Goal: Information Seeking & Learning: Learn about a topic

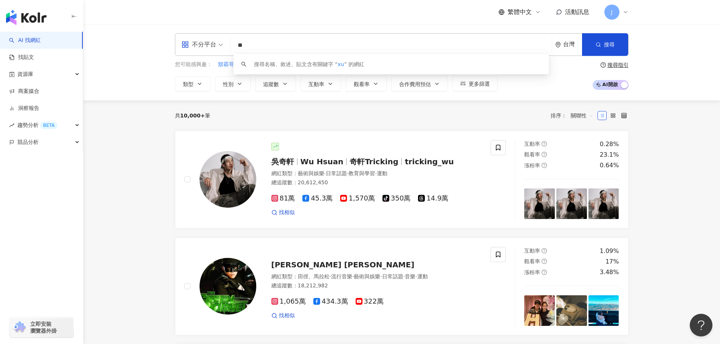
type input "*"
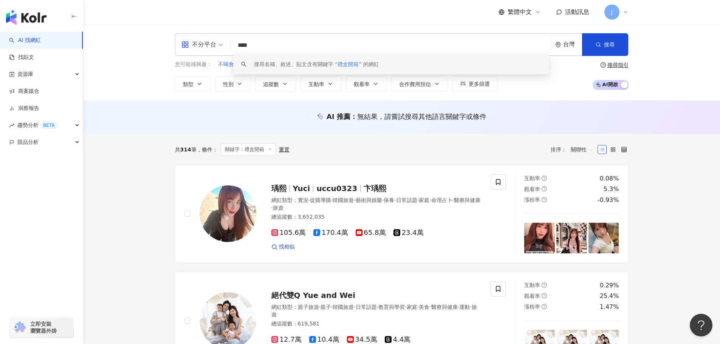
drag, startPoint x: 270, startPoint y: 43, endPoint x: 215, endPoint y: 43, distance: 55.9
click at [215, 43] on div "不分平台 **** 台灣 搜尋 keyword 搜尋名稱、敘述、貼文含有關鍵字 “ 禮盒開箱 ” 的網紅" at bounding box center [401, 44] width 453 height 23
paste input "******"
type input "**********"
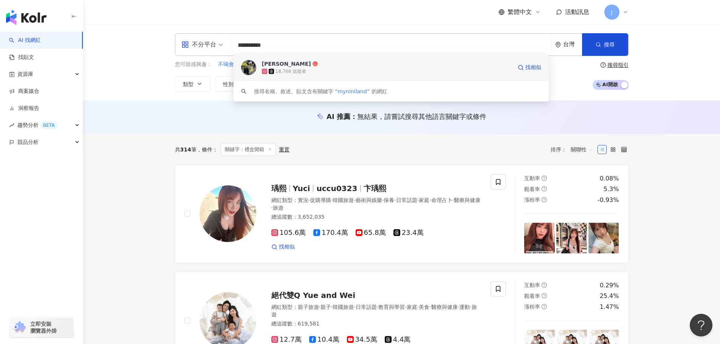
click at [281, 71] on div "18,768 追蹤者" at bounding box center [290, 71] width 31 height 6
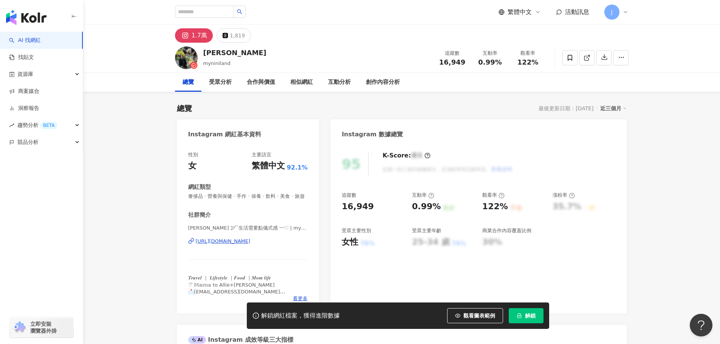
click at [532, 315] on span "解鎖" at bounding box center [530, 316] width 11 height 6
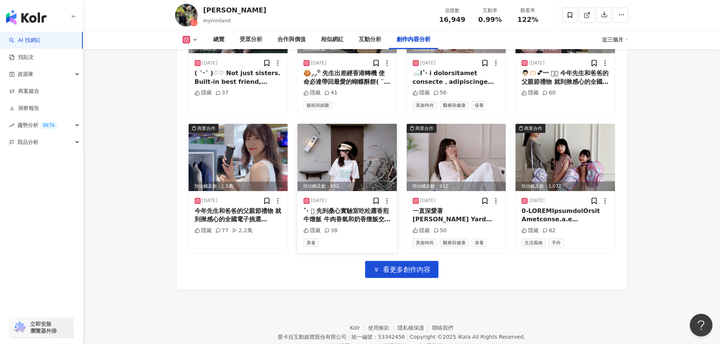
scroll to position [2603, 0]
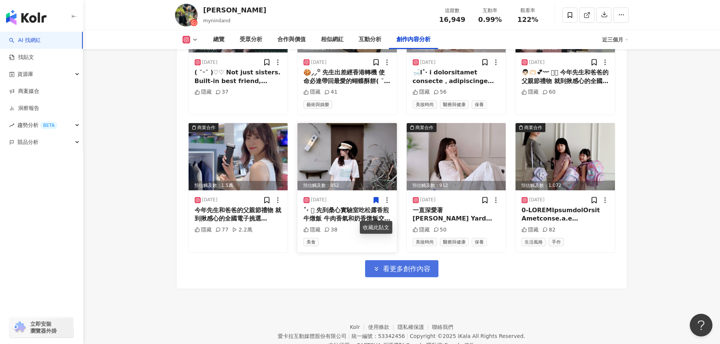
click at [396, 273] on span "看更多創作內容" at bounding box center [407, 269] width 48 height 8
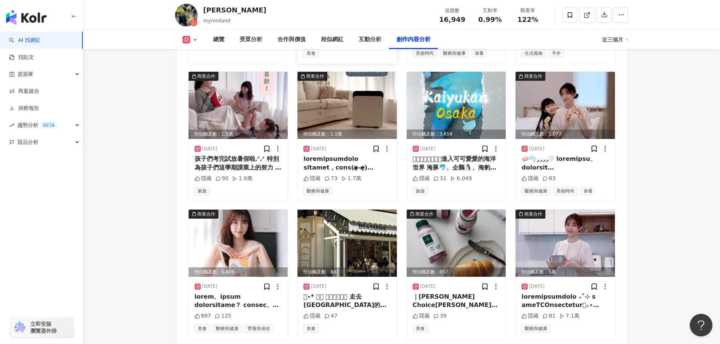
scroll to position [3057, 0]
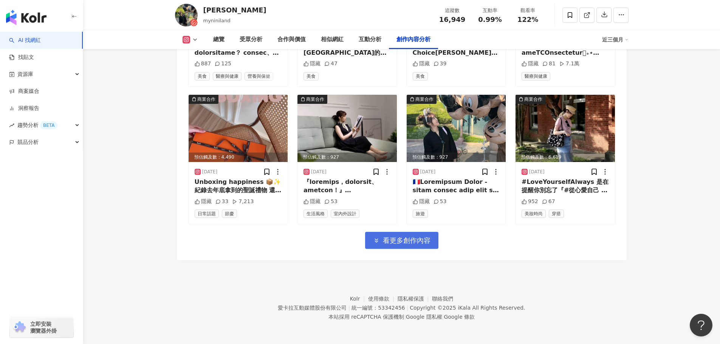
click at [387, 244] on span "看更多創作內容" at bounding box center [407, 240] width 48 height 8
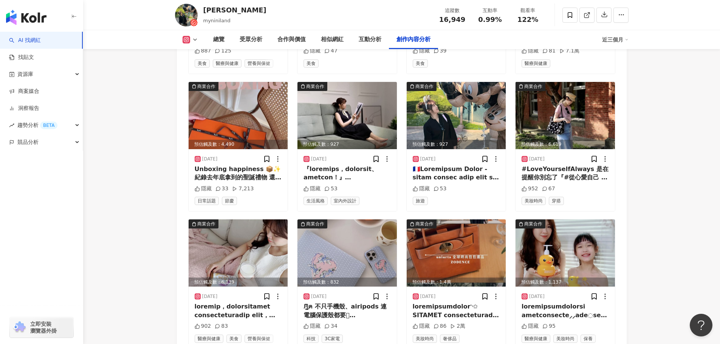
scroll to position [3470, 0]
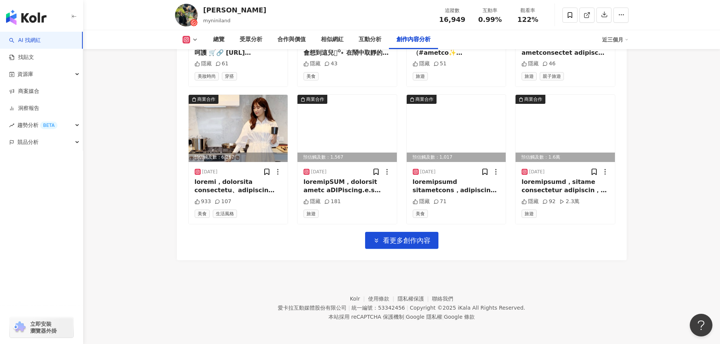
drag, startPoint x: 725, startPoint y: 278, endPoint x: 1, endPoint y: 11, distance: 771.1
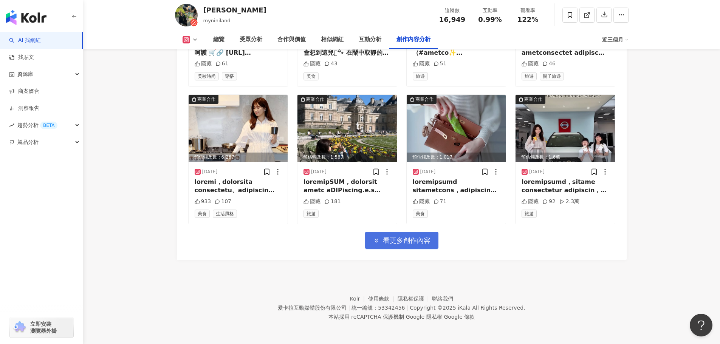
click at [377, 237] on icon "button" at bounding box center [376, 240] width 7 height 7
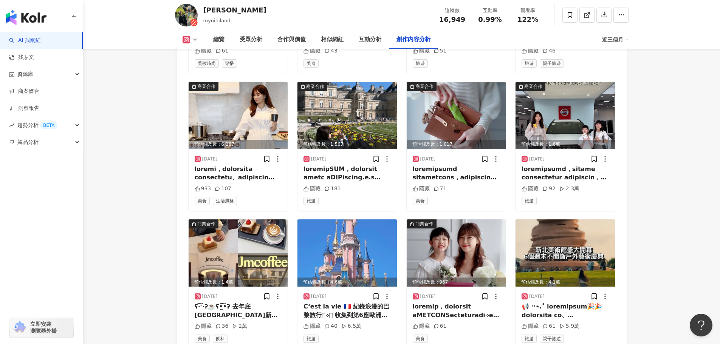
scroll to position [3883, 0]
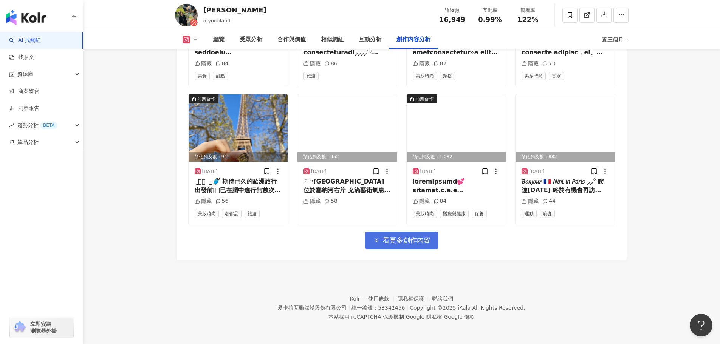
drag, startPoint x: 723, startPoint y: 284, endPoint x: 7, endPoint y: 19, distance: 763.6
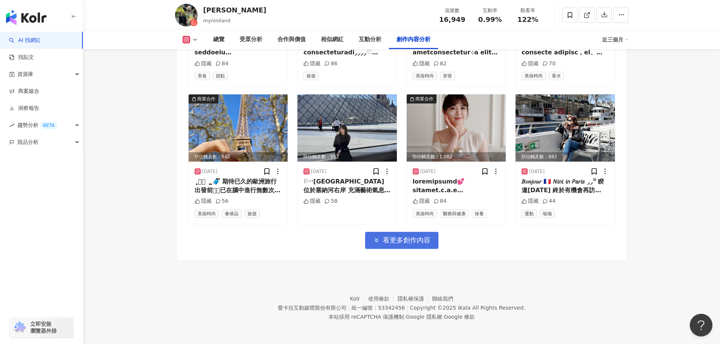
click at [404, 243] on span "看更多創作內容" at bounding box center [407, 240] width 48 height 8
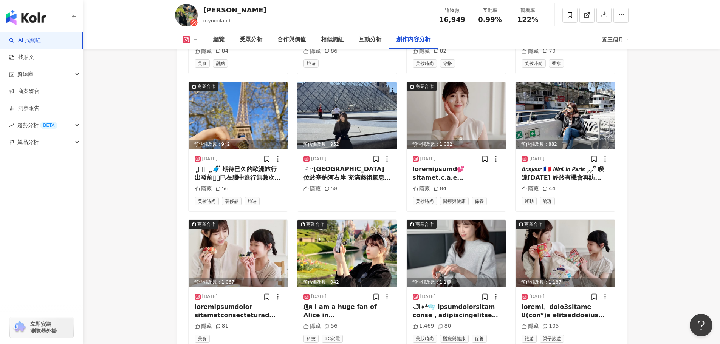
scroll to position [4296, 0]
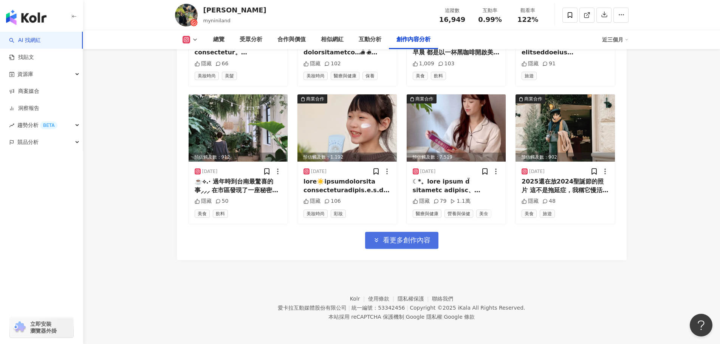
click at [409, 243] on span "看更多創作內容" at bounding box center [407, 240] width 48 height 8
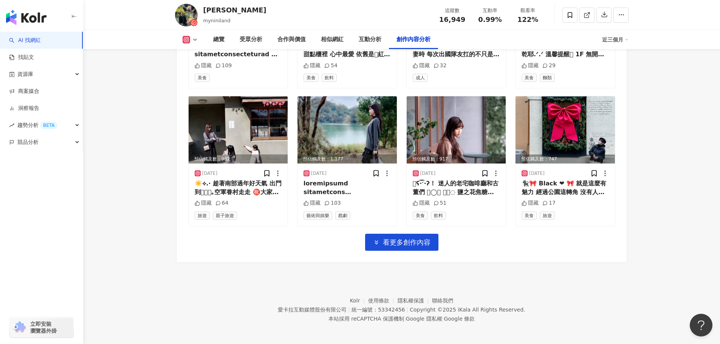
scroll to position [4709, 0]
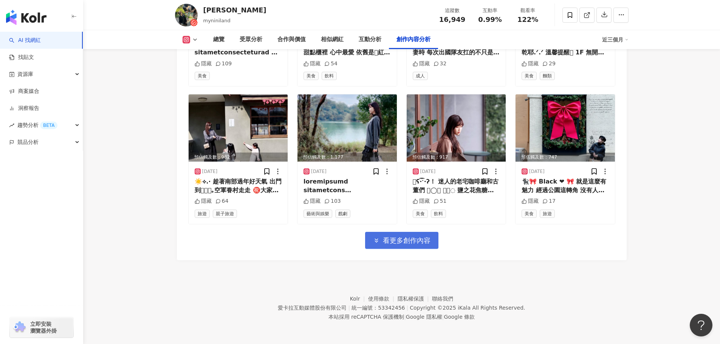
click at [402, 246] on button "看更多創作內容" at bounding box center [401, 240] width 73 height 17
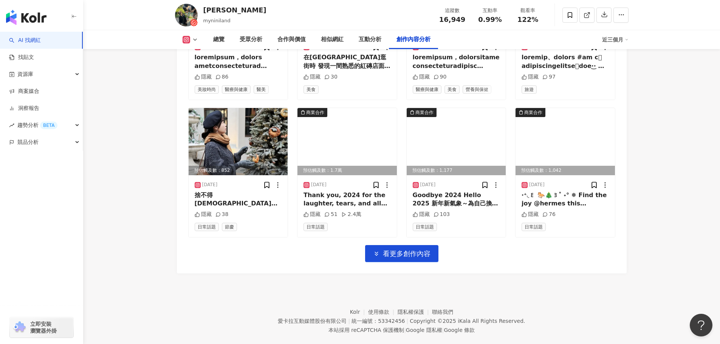
scroll to position [5122, 0]
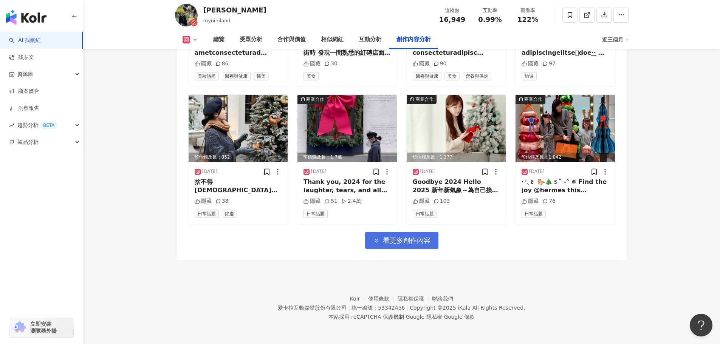
click at [384, 241] on span "看更多創作內容" at bounding box center [407, 240] width 48 height 8
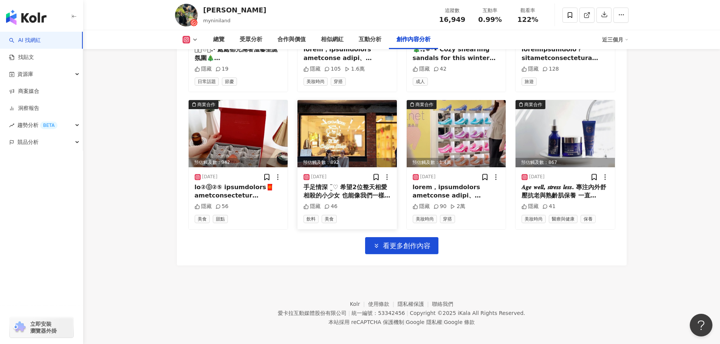
scroll to position [5535, 0]
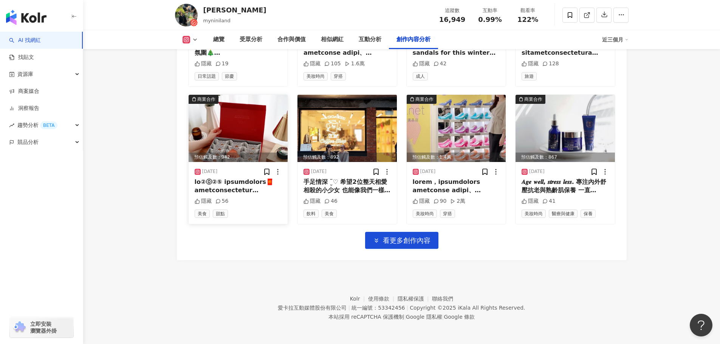
click at [228, 184] on div at bounding box center [238, 186] width 87 height 17
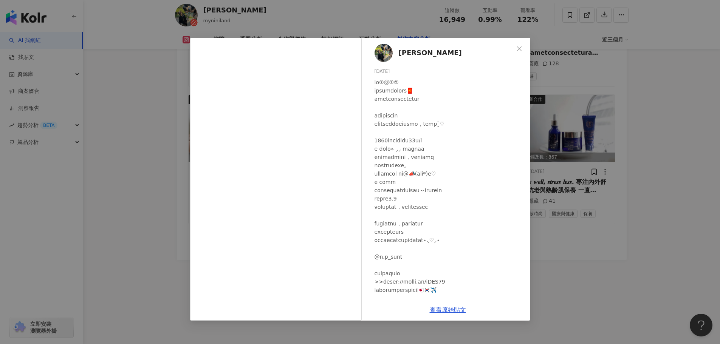
scroll to position [40, 0]
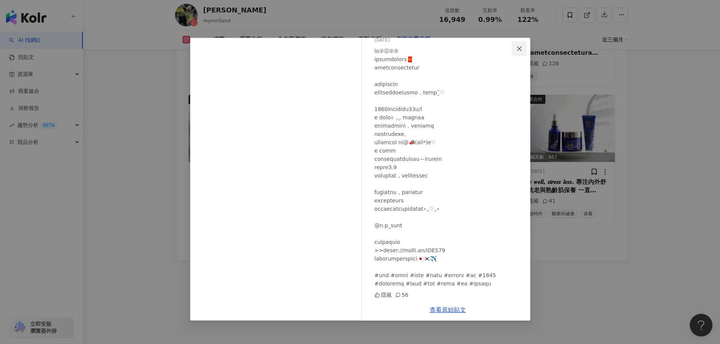
click at [518, 50] on icon "close" at bounding box center [519, 48] width 5 height 5
